Goal: Task Accomplishment & Management: Manage account settings

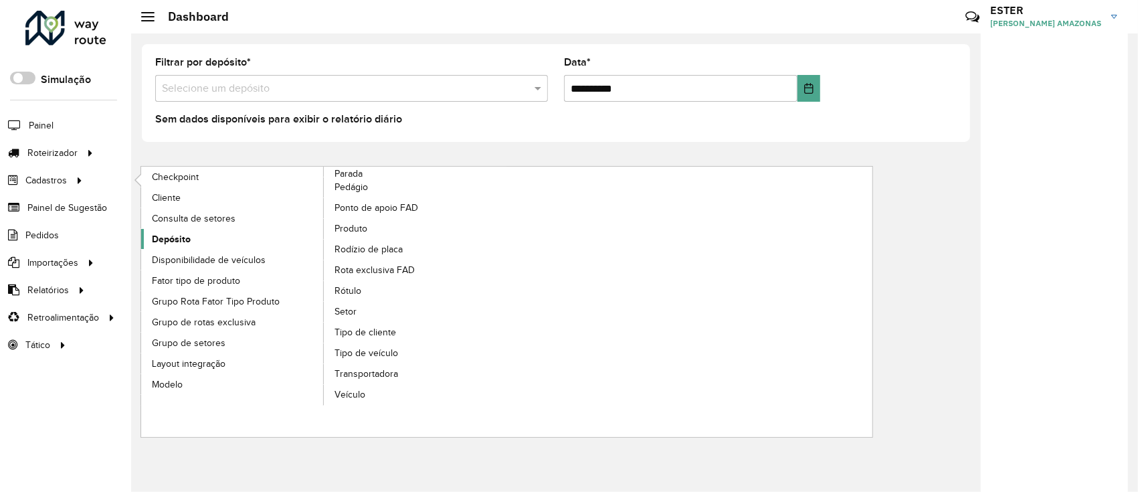
click at [223, 243] on link "Depósito" at bounding box center [232, 239] width 183 height 20
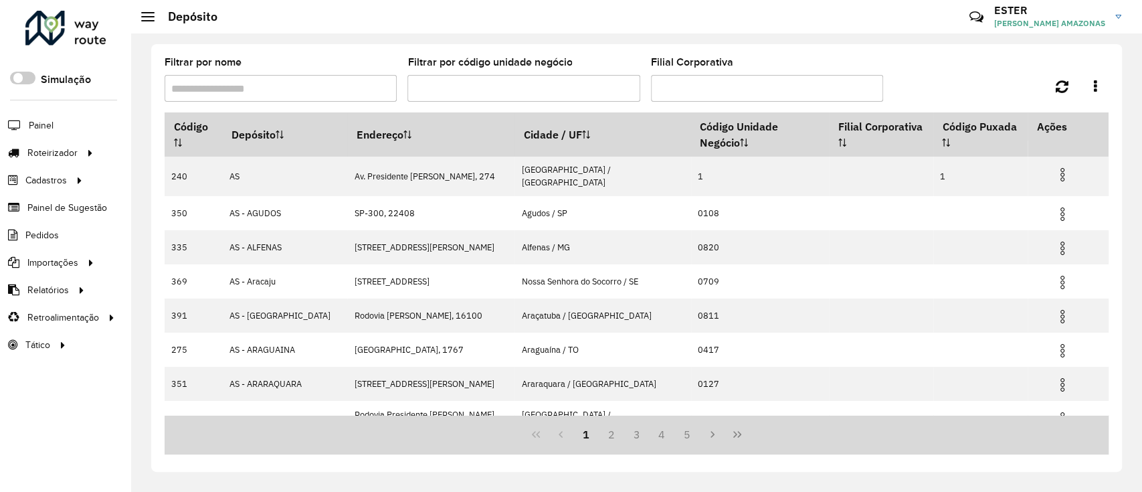
click at [280, 87] on input "Filtrar por nome" at bounding box center [281, 88] width 232 height 27
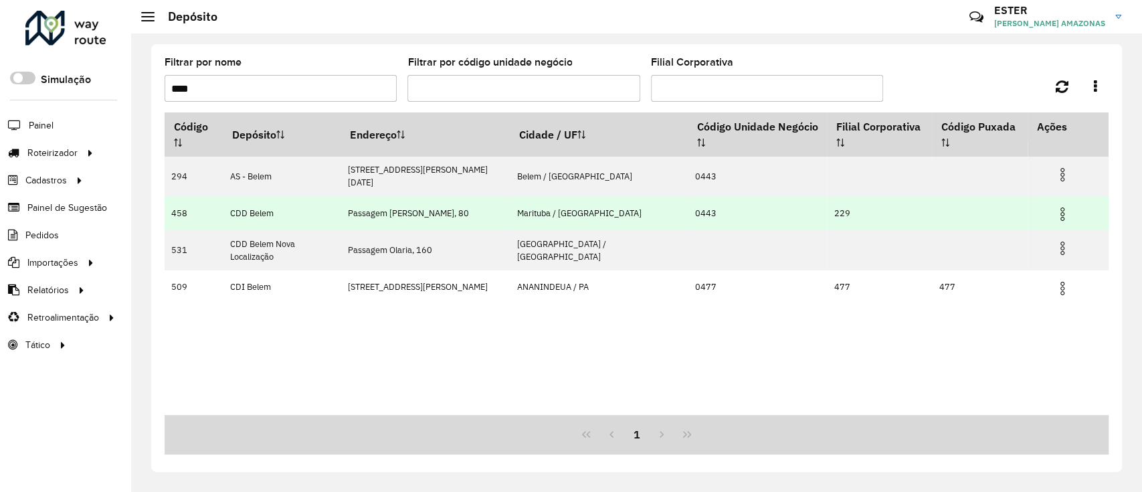
type input "****"
click at [1054, 206] on img at bounding box center [1062, 214] width 16 height 16
